Goal: Information Seeking & Learning: Check status

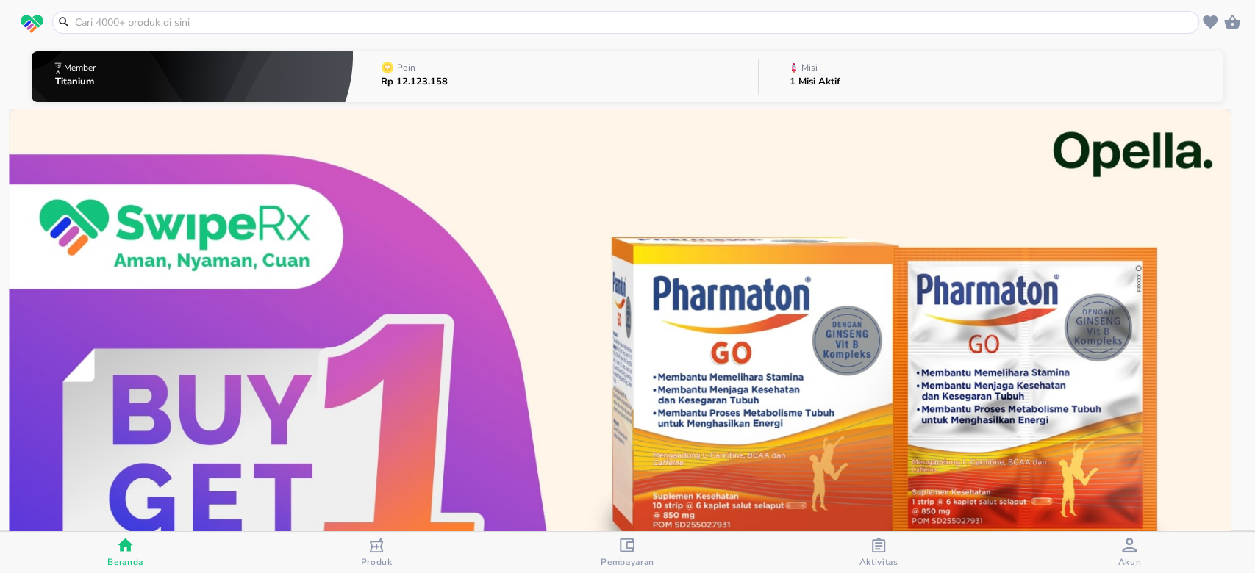
click at [812, 87] on p "1 Misi Aktif" at bounding box center [814, 82] width 51 height 10
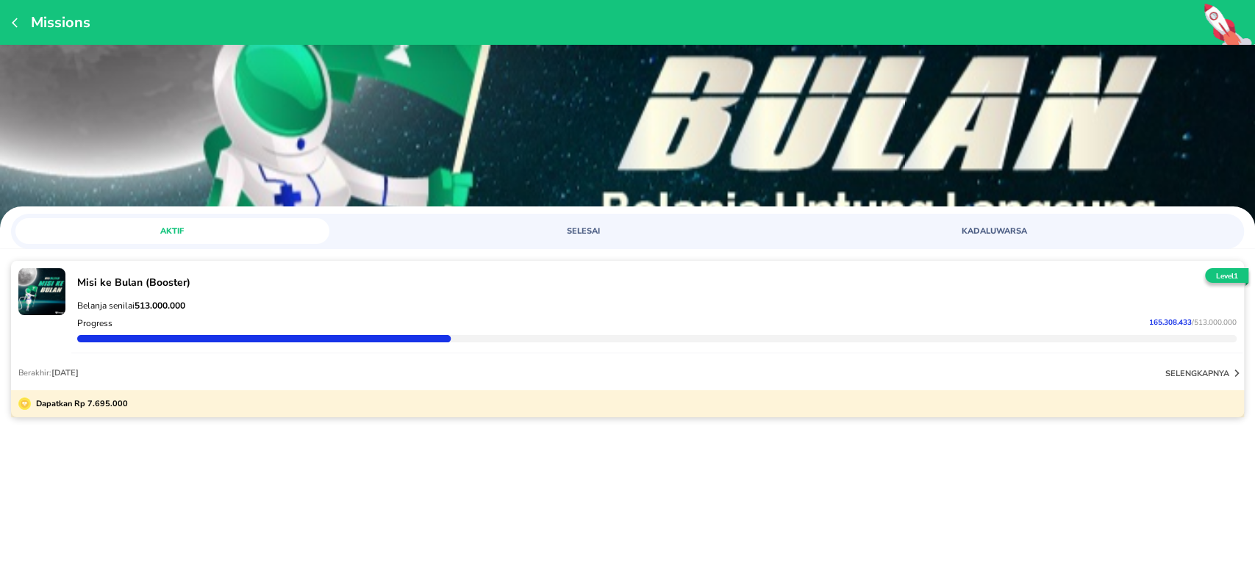
click at [260, 303] on p "Belanja senilai 513.000.000" at bounding box center [656, 306] width 1159 height 12
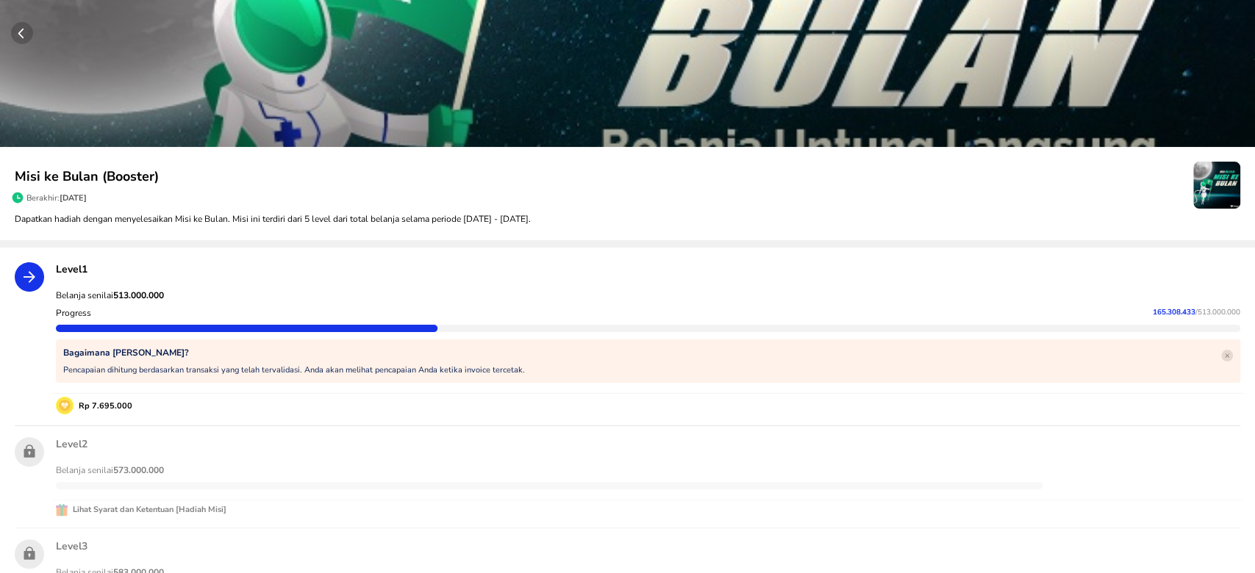
click at [142, 296] on strong "513.000.000" at bounding box center [138, 296] width 51 height 12
copy strong "513.000.000"
click at [1152, 308] on span "165.308.433" at bounding box center [1173, 312] width 43 height 10
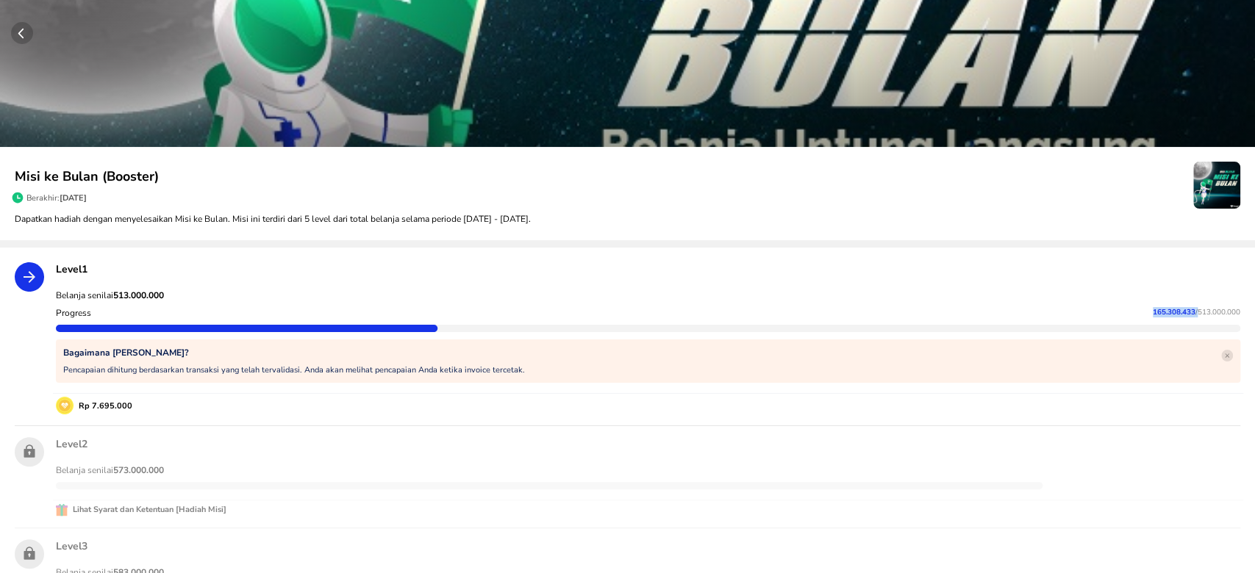
copy p "165.308.433"
